Goal: Information Seeking & Learning: Check status

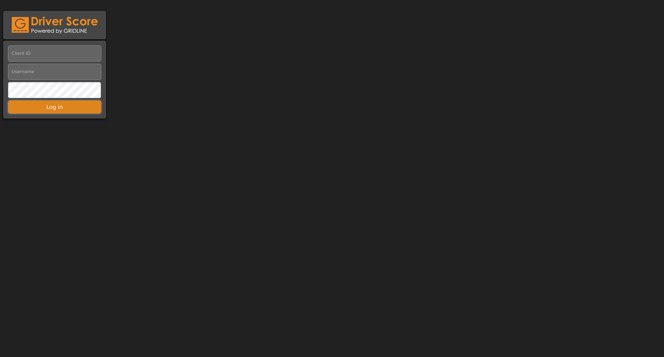
click at [48, 105] on button "Log in" at bounding box center [54, 106] width 93 height 13
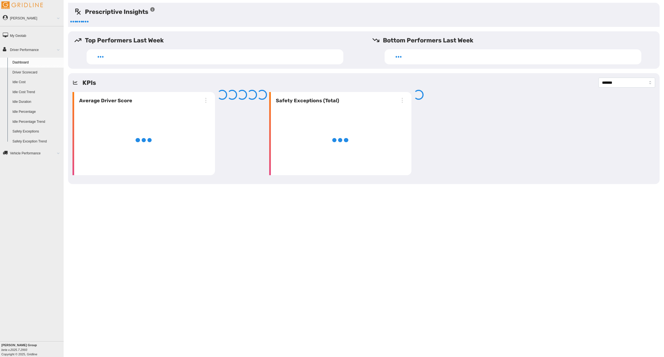
select select "**********"
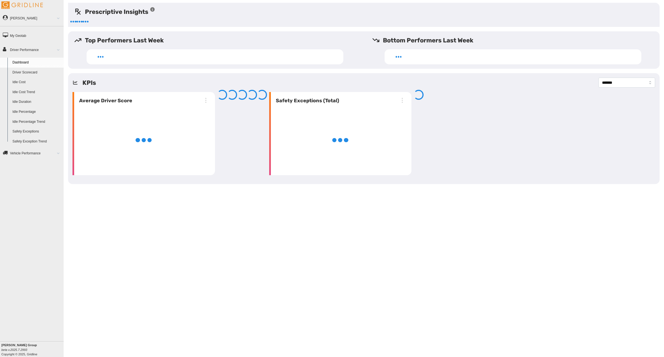
select select "**********"
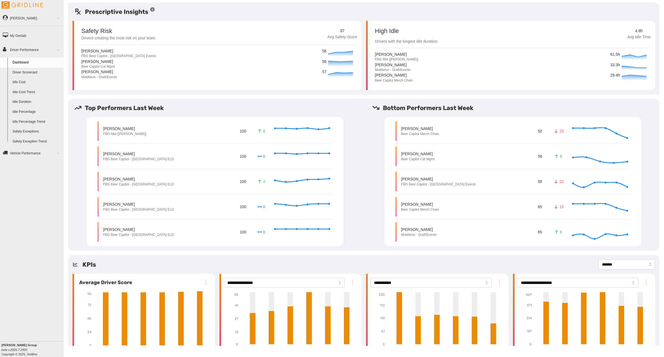
click at [262, 102] on div "Top Performers Last Week Oscar Reyes FBG Mid (Middleton) 100 6 Sep 27, 2025 Ric…" at bounding box center [364, 174] width 592 height 151
click at [19, 70] on link "Driver Scorecard" at bounding box center [37, 73] width 54 height 10
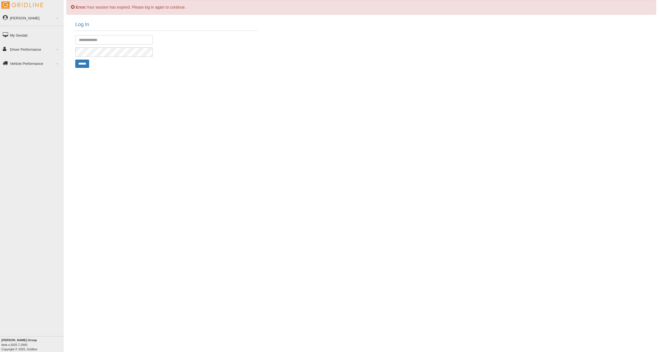
click at [90, 40] on input "text" at bounding box center [114, 39] width 78 height 9
type input "**********"
click at [135, 94] on div "**********" at bounding box center [362, 176] width 596 height 352
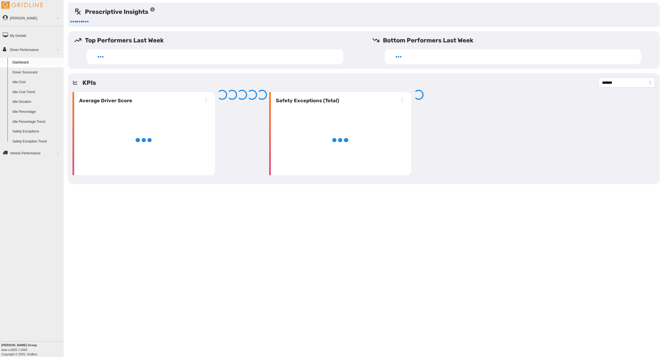
select select "**********"
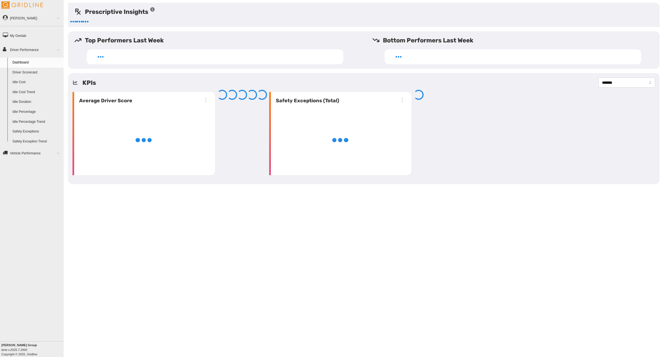
select select "**********"
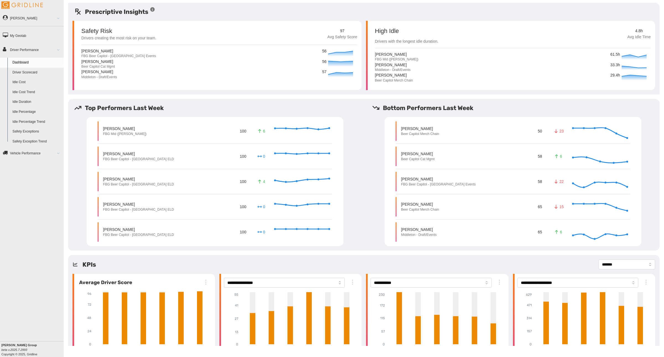
click at [20, 71] on link "Driver Scorecard" at bounding box center [37, 73] width 54 height 10
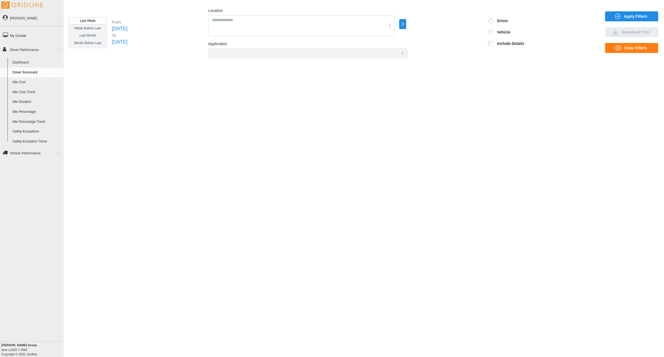
click at [86, 28] on span "Week Before Last" at bounding box center [87, 28] width 26 height 4
click at [406, 24] on icon "button" at bounding box center [403, 24] width 6 height 7
click at [437, 26] on icon at bounding box center [439, 25] width 6 height 6
click at [457, 22] on p "Beer Capitol" at bounding box center [458, 21] width 18 height 5
click at [445, 19] on div at bounding box center [444, 20] width 4 height 4
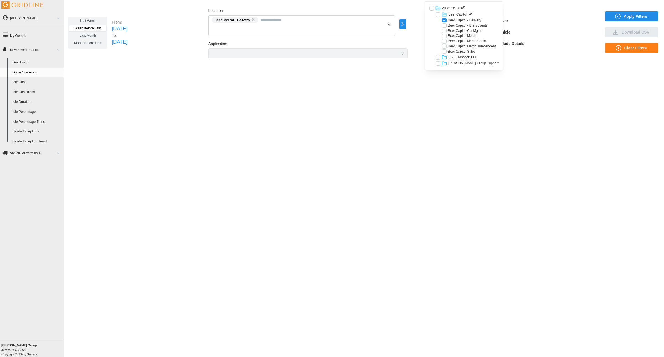
click at [627, 11] on div "Last Week Week Before Last Last Month Month Before Last From: [DATE] To: [DATE]…" at bounding box center [364, 32] width 592 height 51
click at [622, 15] on span "Apply Filters" at bounding box center [631, 16] width 44 height 9
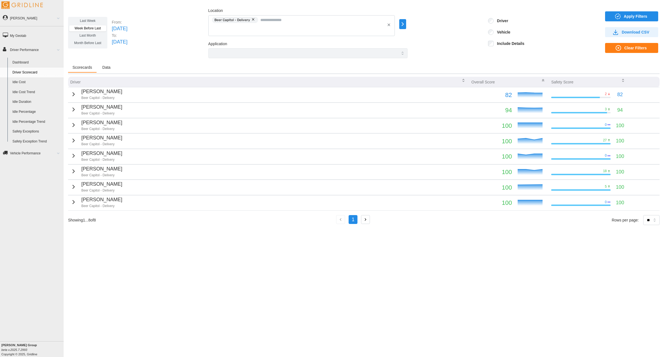
click at [462, 81] on icon "button" at bounding box center [464, 80] width 4 height 4
click at [542, 80] on icon "button" at bounding box center [543, 80] width 4 height 4
click at [543, 80] on icon "button" at bounding box center [544, 79] width 2 height 1
click at [656, 219] on select "** ** ** **" at bounding box center [652, 220] width 16 height 10
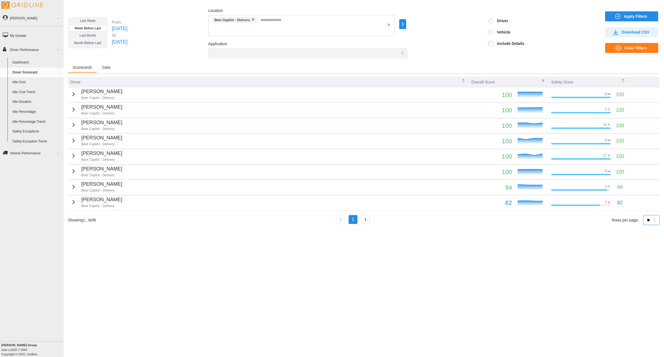
select select "**"
click at [644, 216] on select "** ** ** **" at bounding box center [652, 220] width 16 height 10
click at [85, 34] on span "Last Month" at bounding box center [87, 36] width 16 height 4
click at [406, 25] on icon "button" at bounding box center [403, 24] width 6 height 7
click at [438, 56] on div at bounding box center [439, 57] width 4 height 4
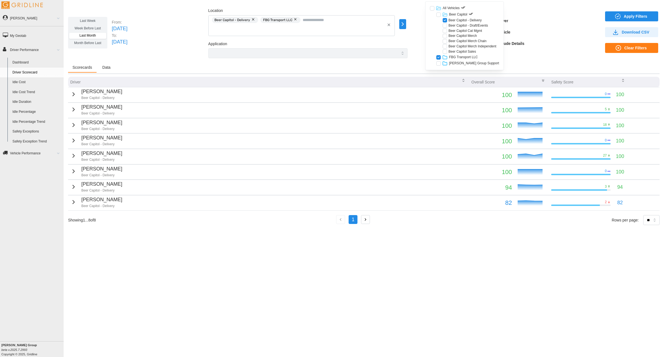
click at [382, 64] on div "Scorecards Data" at bounding box center [364, 68] width 592 height 11
click at [632, 15] on span "Apply Filters" at bounding box center [636, 16] width 24 height 9
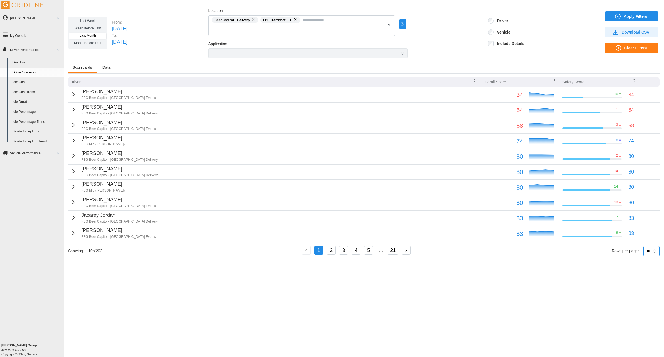
click at [654, 254] on select "** ** ** **" at bounding box center [652, 251] width 16 height 10
select select "**"
click at [644, 256] on select "** ** ** **" at bounding box center [652, 251] width 16 height 10
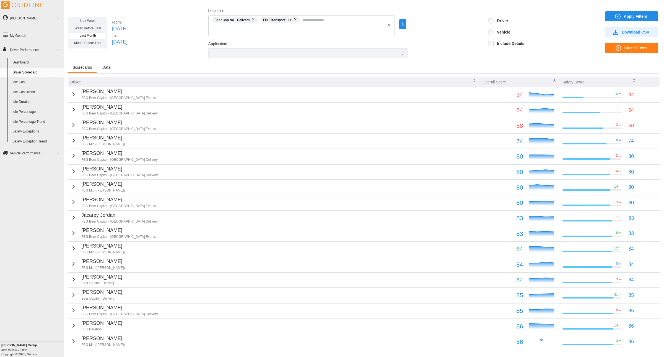
click at [553, 82] on icon "button" at bounding box center [555, 80] width 4 height 4
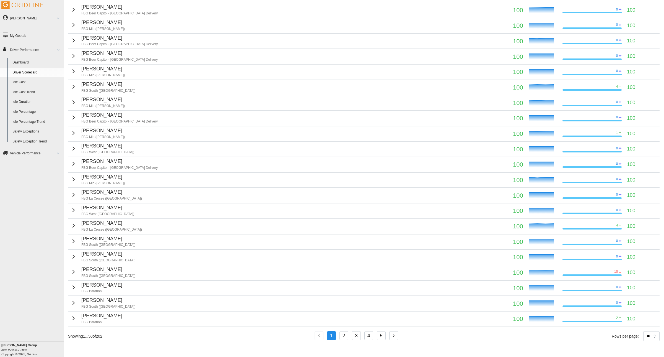
scroll to position [538, 0]
click at [343, 334] on button "2" at bounding box center [344, 335] width 9 height 9
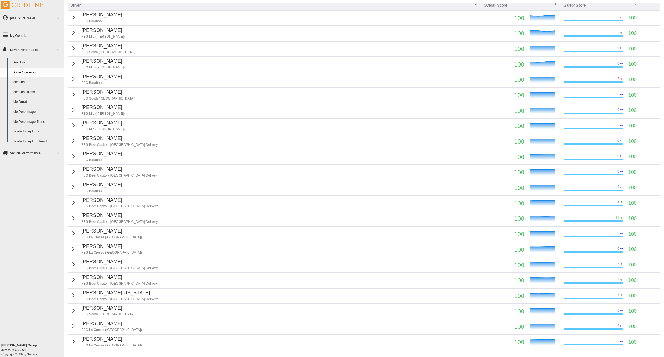
scroll to position [0, 0]
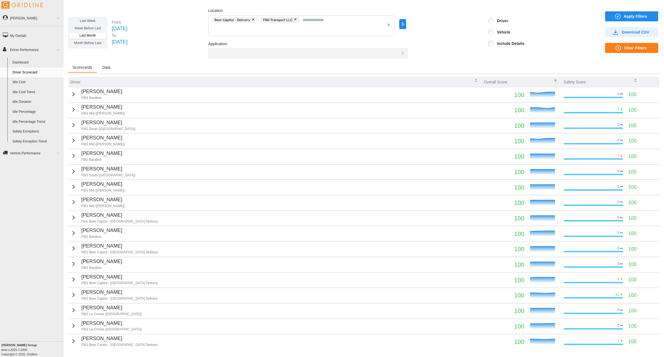
click at [406, 27] on icon "button" at bounding box center [403, 24] width 6 height 7
click at [437, 56] on div at bounding box center [437, 57] width 4 height 4
click at [518, 54] on div "Last Week Week Before Last Last Month Month Before Last From: [DATE] To: [DATE]…" at bounding box center [364, 32] width 592 height 51
click at [624, 15] on span "Apply Filters" at bounding box center [636, 16] width 24 height 9
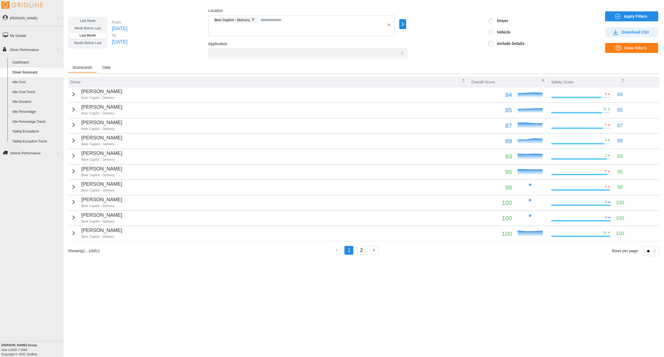
click at [366, 249] on button "2" at bounding box center [361, 250] width 9 height 9
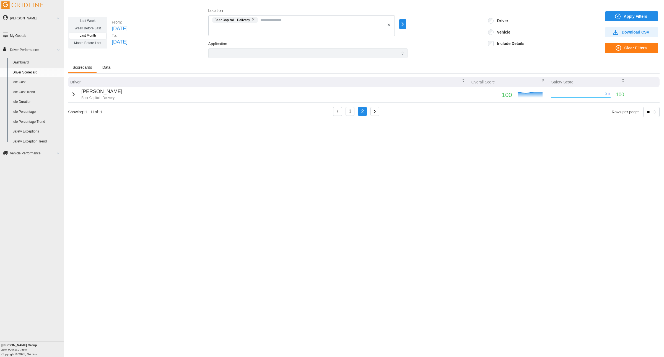
click at [352, 113] on button "1" at bounding box center [350, 111] width 9 height 9
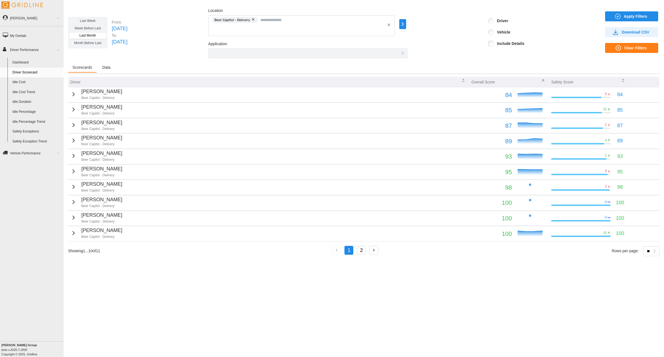
click at [86, 19] on span "Last Week" at bounding box center [88, 21] width 16 height 4
click at [257, 17] on button "button" at bounding box center [253, 19] width 7 height 6
click at [259, 21] on input "Location" at bounding box center [298, 20] width 173 height 6
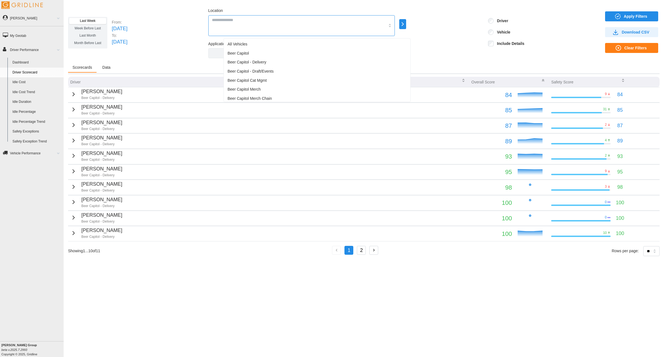
click at [250, 60] on span "Beer Capitol - Delivery" at bounding box center [247, 62] width 39 height 6
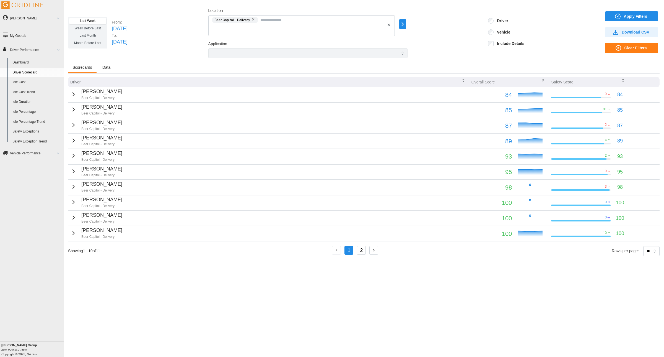
click at [195, 50] on div "Last Week Week Before Last Last Month Month Before Last From: [DATE] To: [DATE]…" at bounding box center [364, 32] width 592 height 51
click at [625, 13] on span "Apply Filters" at bounding box center [636, 16] width 24 height 9
click at [200, 42] on div "Last Week Week Before Last Last Month Month Before Last From: [DATE] To: [DATE]…" at bounding box center [364, 32] width 592 height 51
click at [288, 21] on input "Location" at bounding box center [323, 20] width 125 height 6
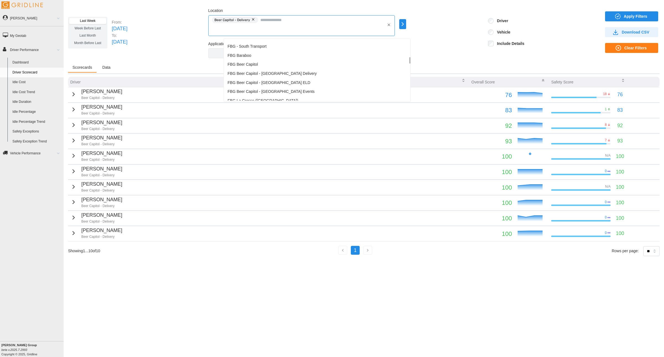
scroll to position [141, 0]
click at [259, 83] on span "FBG Beer Capitol - [GEOGRAPHIC_DATA] Delivery" at bounding box center [272, 83] width 89 height 6
click at [203, 51] on div "Last Week Week Before Last Last Month Month Before Last From: [DATE] To: [DATE]…" at bounding box center [364, 32] width 592 height 51
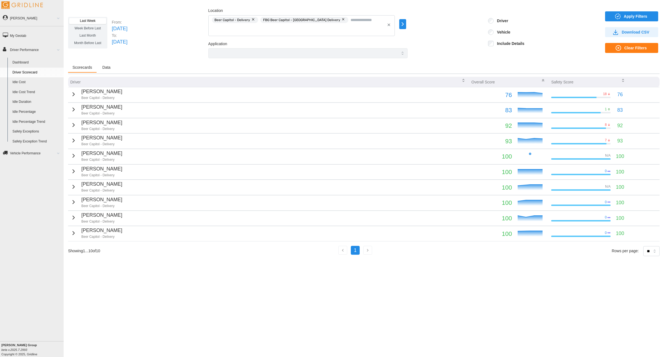
click at [631, 16] on span "Apply Filters" at bounding box center [636, 16] width 24 height 9
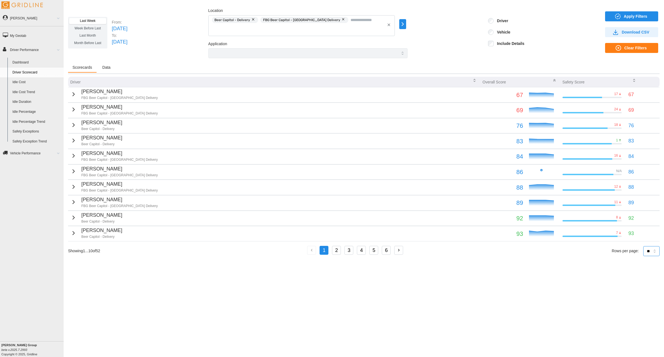
click at [656, 251] on select "** ** ** **" at bounding box center [652, 251] width 16 height 10
select select "**"
click at [644, 256] on select "** ** ** **" at bounding box center [652, 251] width 16 height 10
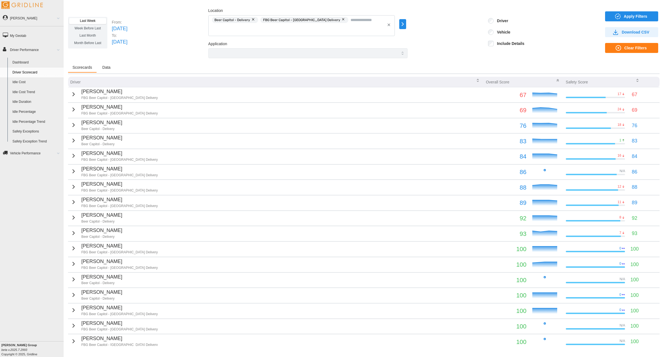
click at [89, 35] on span "Last Month" at bounding box center [87, 36] width 16 height 4
click at [625, 15] on span "Apply Filters" at bounding box center [636, 16] width 24 height 9
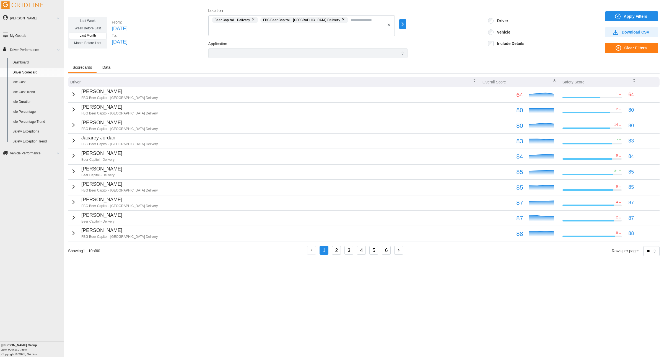
click at [632, 81] on icon "button" at bounding box center [634, 80] width 4 height 4
click at [461, 55] on div "Last Week Week Before Last Last Month Month Before Last From: [DATE] To: [DATE]…" at bounding box center [364, 32] width 592 height 51
click at [161, 58] on div "Last Week Week Before Last Last Month Month Before Last From: [DATE] To: [DATE]…" at bounding box center [364, 32] width 592 height 51
click at [184, 49] on div "Last Week Week Before Last Last Month Month Before Last From: [DATE] To: [DATE]…" at bounding box center [364, 32] width 592 height 51
click at [70, 94] on icon "button" at bounding box center [73, 94] width 7 height 7
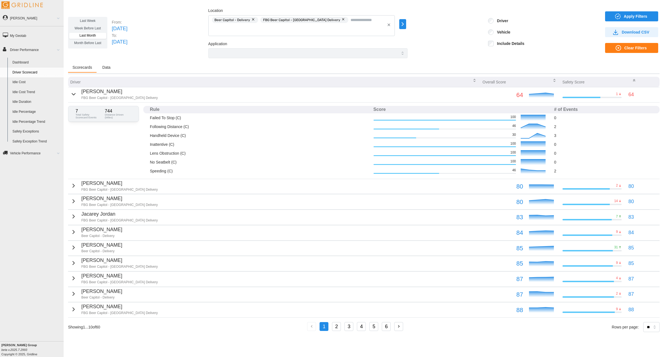
click at [182, 64] on div "Scorecards Data" at bounding box center [364, 68] width 592 height 11
click at [72, 93] on icon "button" at bounding box center [73, 94] width 7 height 7
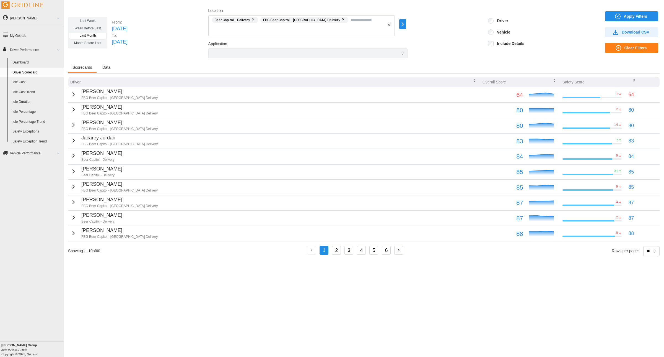
click at [192, 57] on div "Last Week Week Before Last Last Month Month Before Last From: [DATE] To: [DATE]…" at bounding box center [364, 32] width 592 height 51
click at [108, 68] on span "Data" at bounding box center [106, 67] width 8 height 4
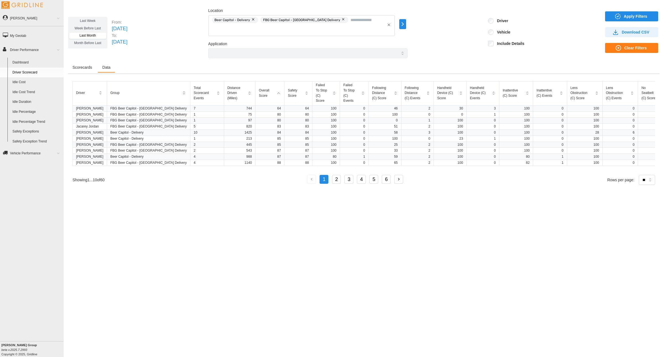
click at [79, 68] on span "Scorecards" at bounding box center [83, 67] width 20 height 4
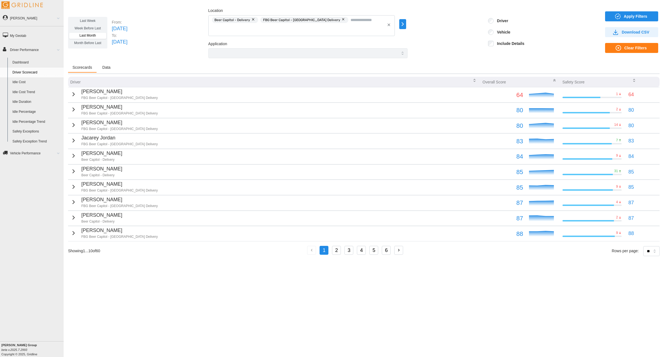
click at [174, 58] on div "Last Week Week Before Last Last Month Month Before Last From: [DATE] To: [DATE]…" at bounding box center [364, 32] width 592 height 51
click at [169, 51] on div "Last Week Week Before Last Last Month Month Before Last From: [DATE] To: [DATE]…" at bounding box center [364, 32] width 592 height 51
click at [341, 19] on button "button" at bounding box center [344, 19] width 7 height 6
click at [257, 18] on button "button" at bounding box center [253, 19] width 7 height 6
click at [226, 21] on div at bounding box center [301, 25] width 187 height 21
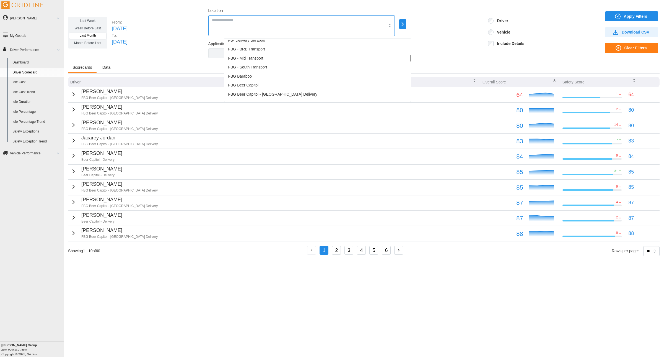
scroll to position [144, 0]
click at [247, 90] on span "FBG Beer Capitol - [GEOGRAPHIC_DATA] ELD" at bounding box center [269, 90] width 83 height 6
click at [199, 56] on div "Last Week Week Before Last Last Month Month Before Last From: [DATE] To: [DATE]…" at bounding box center [364, 32] width 592 height 51
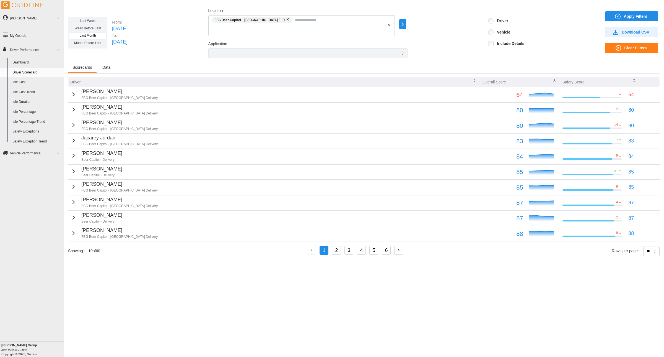
click at [627, 16] on span "Apply Filters" at bounding box center [636, 16] width 24 height 9
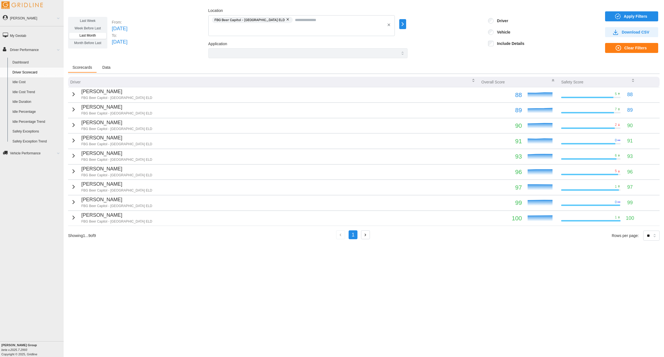
click at [631, 79] on icon "button" at bounding box center [633, 80] width 4 height 4
